Goal: Find contact information: Obtain details needed to contact an individual or organization

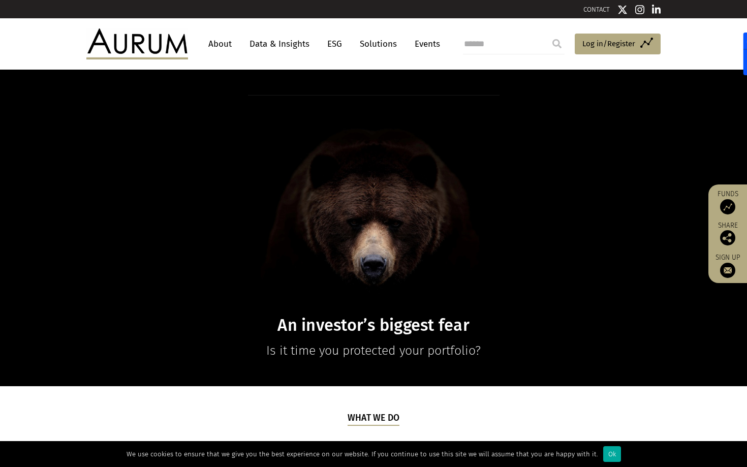
click at [226, 41] on link "About" at bounding box center [220, 44] width 34 height 19
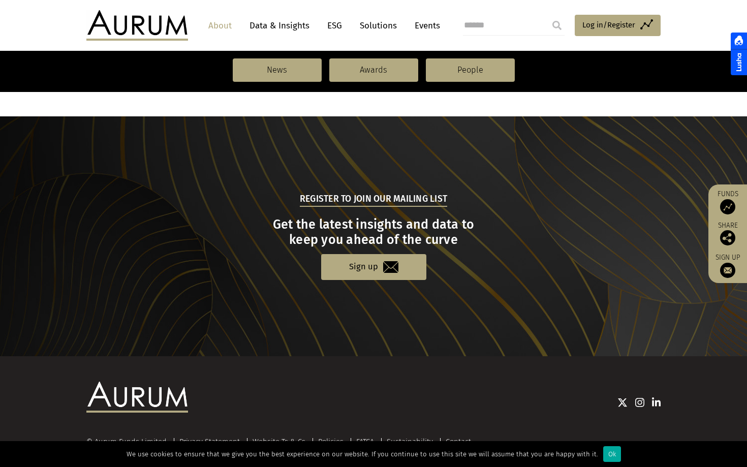
scroll to position [1056, 0]
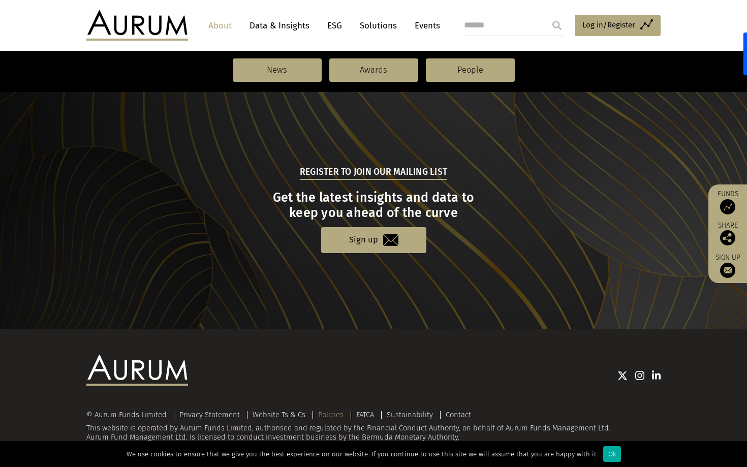
click at [327, 414] on link "Policies" at bounding box center [330, 414] width 25 height 9
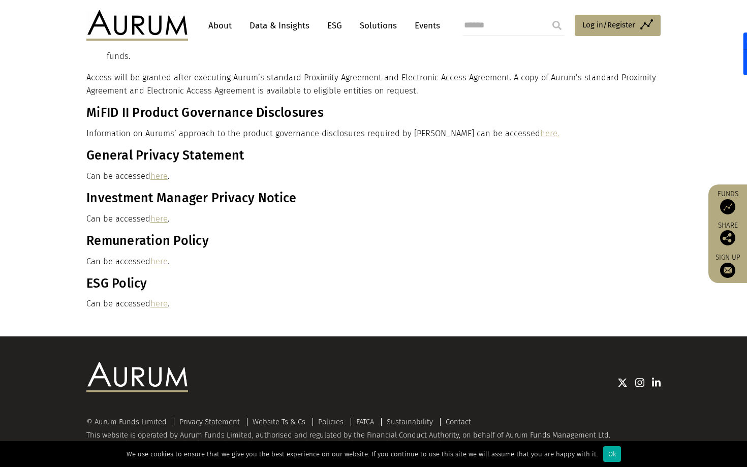
scroll to position [586, 0]
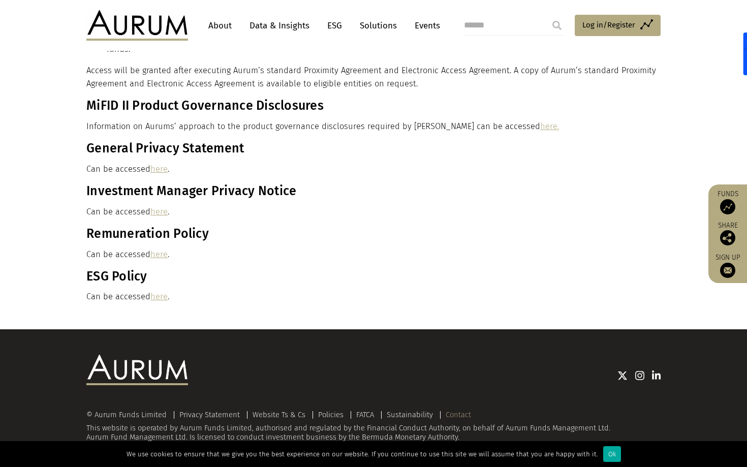
click at [455, 411] on link "Contact" at bounding box center [458, 414] width 25 height 9
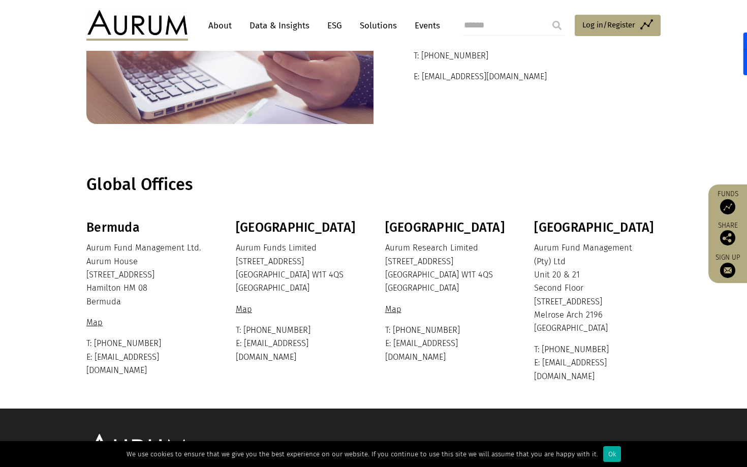
scroll to position [130, 0]
